Goal: Information Seeking & Learning: Learn about a topic

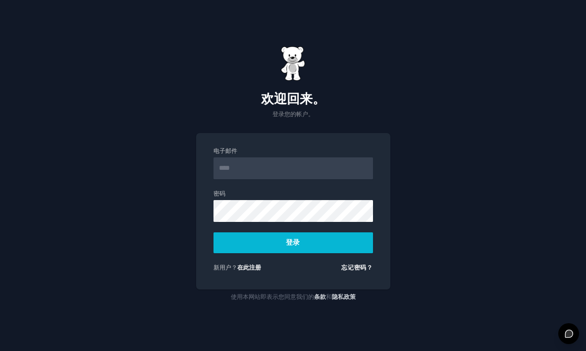
scroll to position [654, 0]
click at [250, 268] on font "在此注册" at bounding box center [249, 267] width 24 height 7
type input "**********"
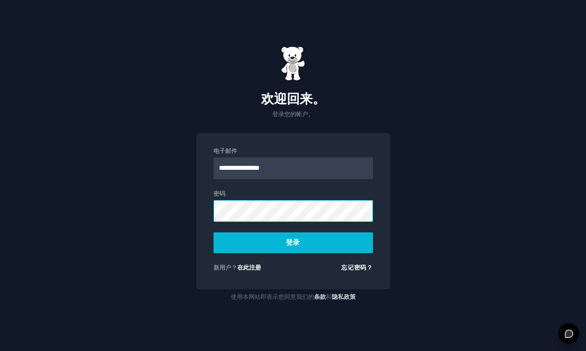
click at [214, 232] on button "登录" at bounding box center [294, 242] width 160 height 21
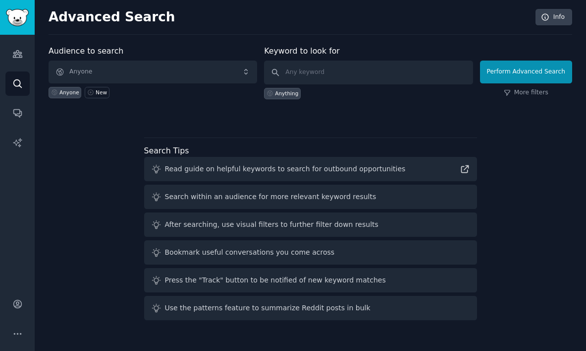
scroll to position [654, 0]
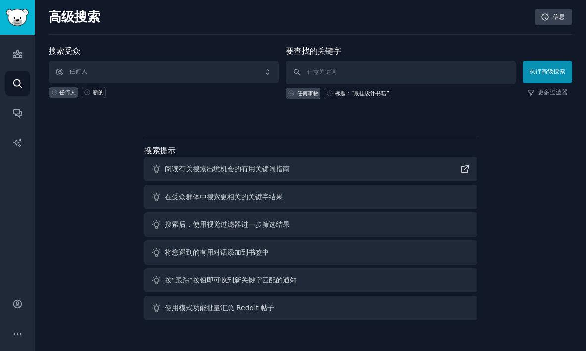
click at [233, 127] on div "搜索受众 任何人 任何人 新的 要查找的关键字 任何事物 标题：“最佳设计书籍” 执行高级搜索 更多过滤器 搜索提示 阅读有关搜索出境机会的有用关键词指南 在…" at bounding box center [311, 184] width 524 height 279
click at [243, 310] on font "使用模式功能批量汇总 Reddit 帖子" at bounding box center [220, 307] width 110 height 8
click at [158, 308] on icon at bounding box center [156, 307] width 10 height 10
click at [214, 308] on font "使用模式功能批量汇总 Reddit 帖子" at bounding box center [220, 307] width 110 height 8
click at [274, 306] on div "使用模式功能批量汇总 Reddit 帖子" at bounding box center [310, 307] width 333 height 24
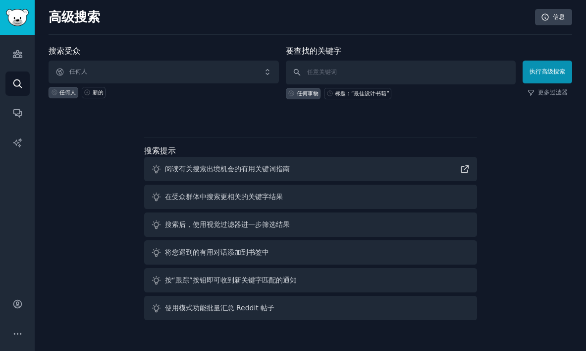
click at [274, 306] on div "使用模式功能批量汇总 Reddit 帖子" at bounding box center [310, 307] width 333 height 24
drag, startPoint x: 168, startPoint y: 308, endPoint x: 266, endPoint y: 305, distance: 98.2
click at [267, 307] on font "使用模式功能批量汇总 Reddit 帖子" at bounding box center [220, 307] width 110 height 8
drag, startPoint x: 165, startPoint y: 307, endPoint x: 277, endPoint y: 301, distance: 112.2
click at [277, 301] on div "使用模式功能批量汇总 Reddit 帖子" at bounding box center [310, 307] width 333 height 24
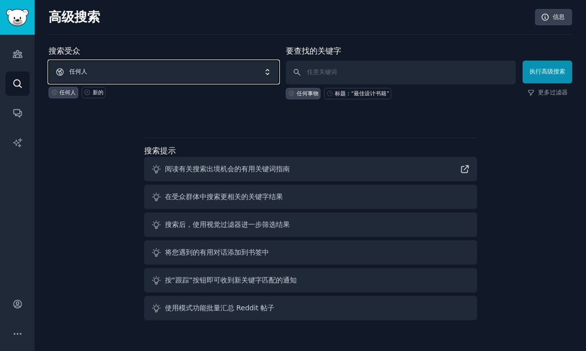
click at [97, 68] on span "任何人" at bounding box center [164, 71] width 231 height 23
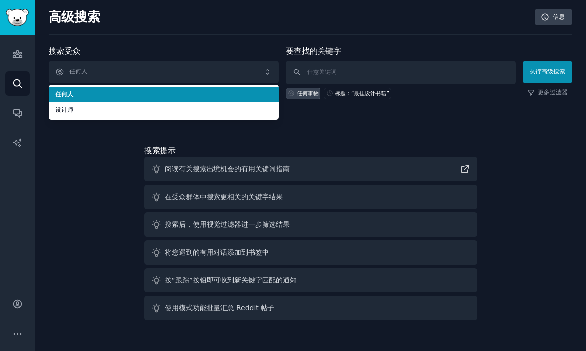
click at [83, 97] on span "任何人" at bounding box center [164, 94] width 217 height 9
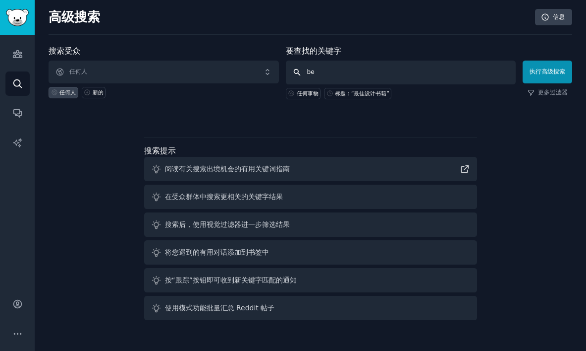
type input "b"
type input "study"
click button "执行高级搜索" at bounding box center [548, 71] width 50 height 23
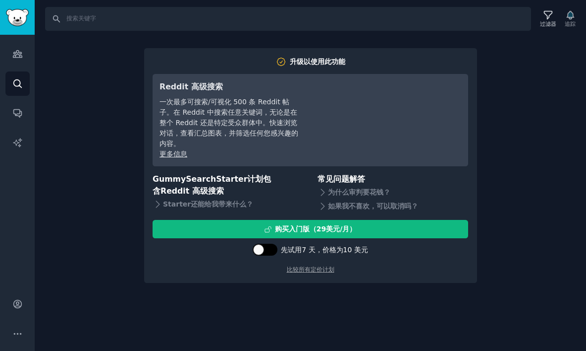
click at [273, 251] on div at bounding box center [270, 249] width 5 height 5
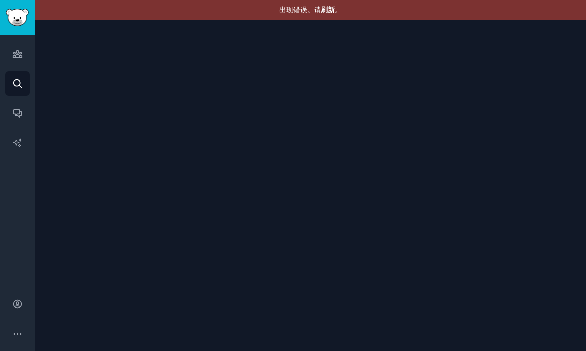
click at [325, 12] on font "刷新" at bounding box center [328, 10] width 14 height 8
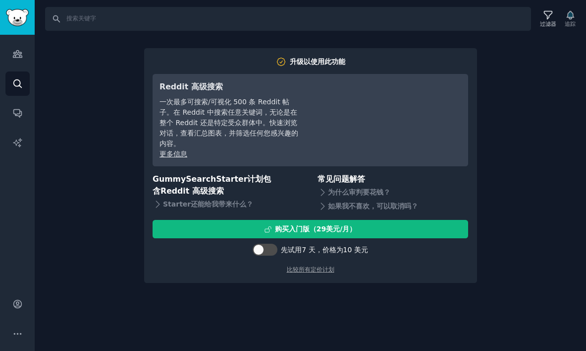
scroll to position [654, 0]
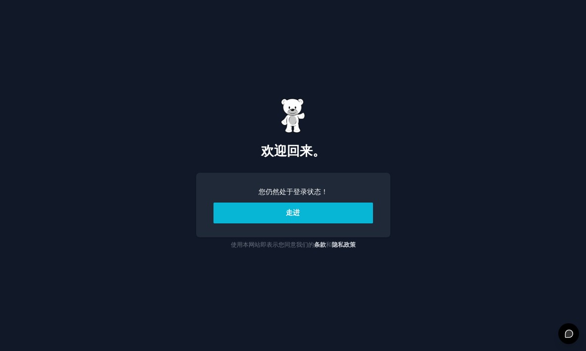
scroll to position [654, 0]
click at [296, 216] on font "走进" at bounding box center [293, 212] width 14 height 8
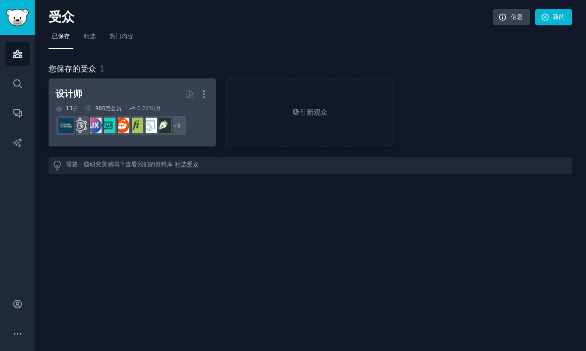
click at [159, 103] on div "设计师 更多的 13 子 ​ 980万 会员 0.22 %/月 r/graphic_design + 5" at bounding box center [133, 112] width 154 height 54
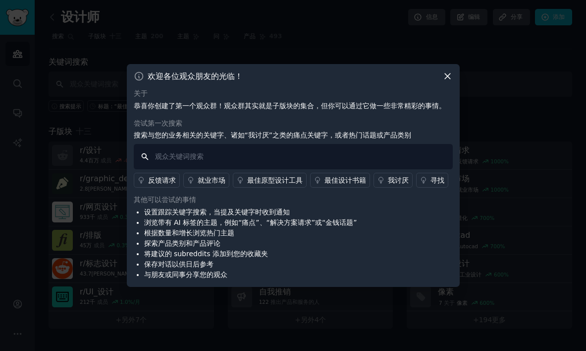
click at [297, 159] on input "text" at bounding box center [293, 156] width 319 height 25
type input "x"
type input "学习 备考"
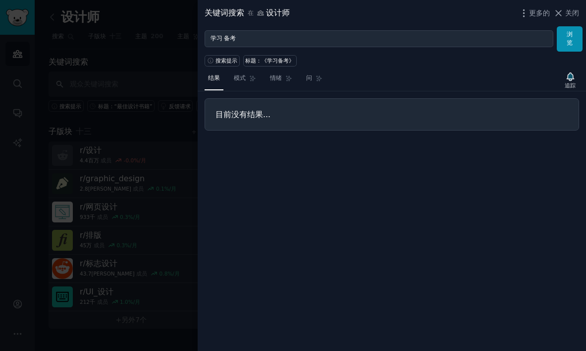
click at [178, 137] on div at bounding box center [293, 175] width 586 height 351
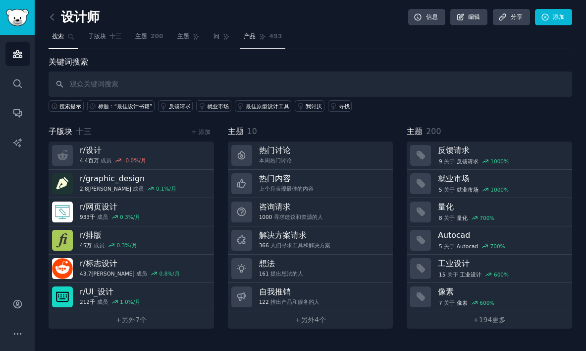
click at [274, 37] on font "493" at bounding box center [276, 36] width 13 height 7
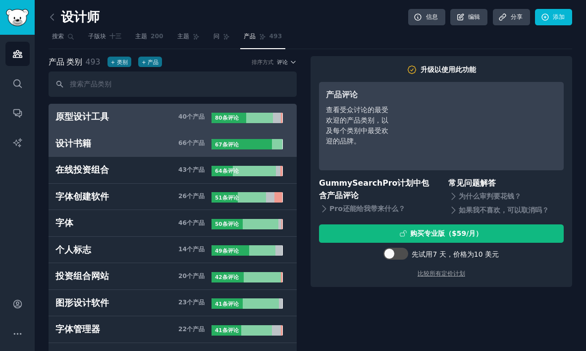
click at [84, 152] on link "设计书籍 66 个 产品 67 条 评论" at bounding box center [173, 143] width 248 height 27
